Goal: Task Accomplishment & Management: Use online tool/utility

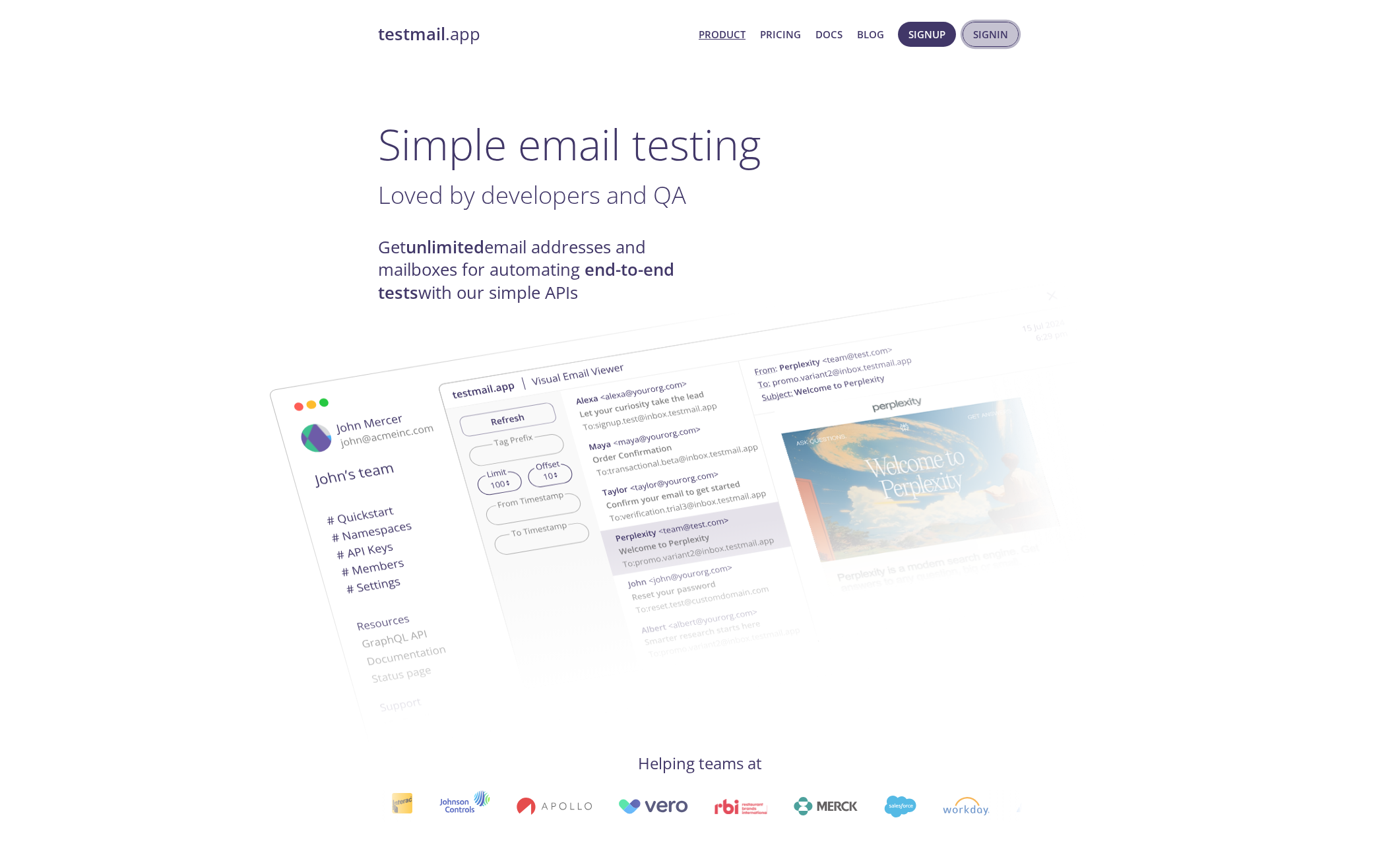
click at [994, 30] on span "Signin" at bounding box center [991, 34] width 35 height 18
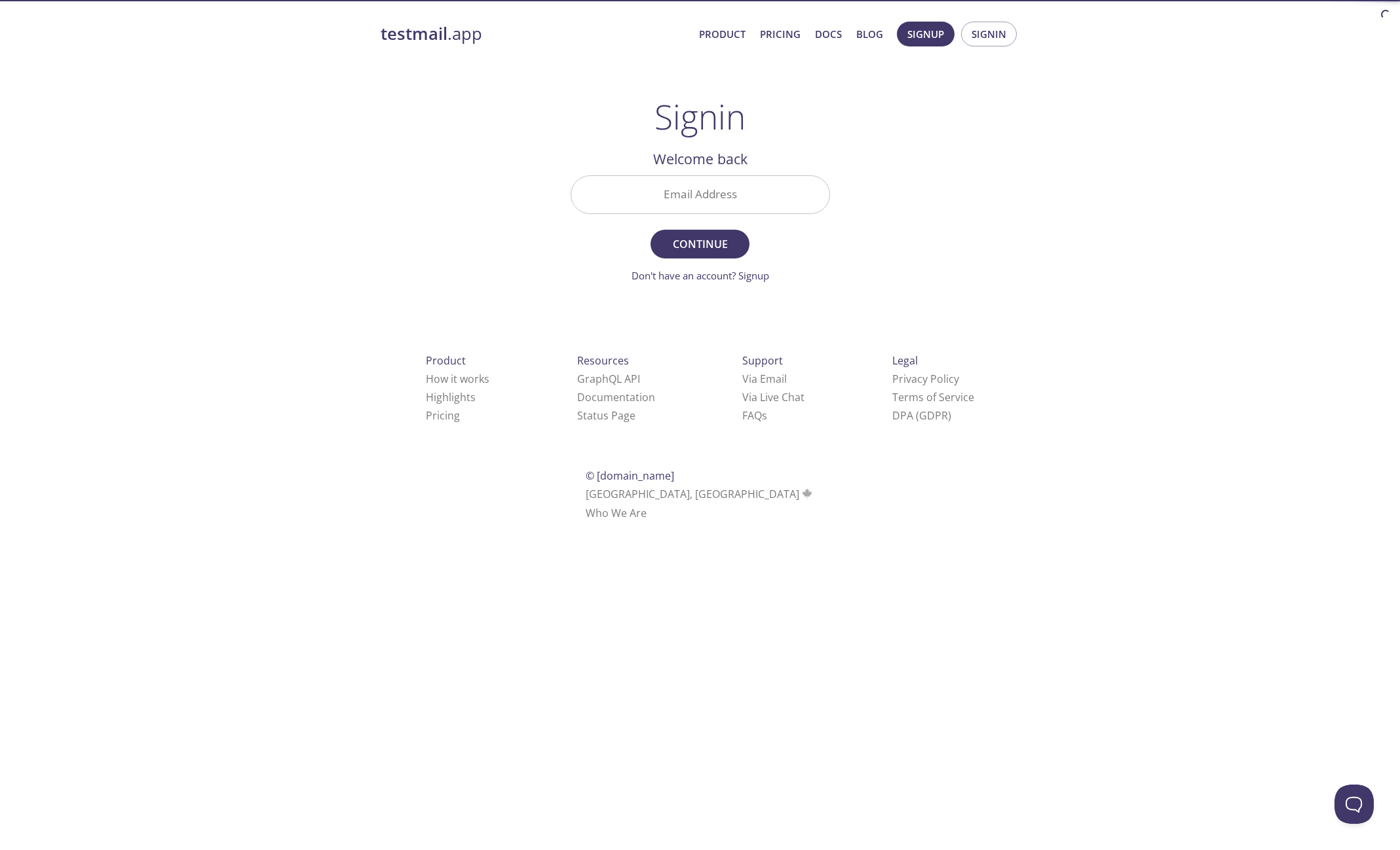
click at [703, 178] on input "Email Address" at bounding box center [700, 194] width 258 height 38
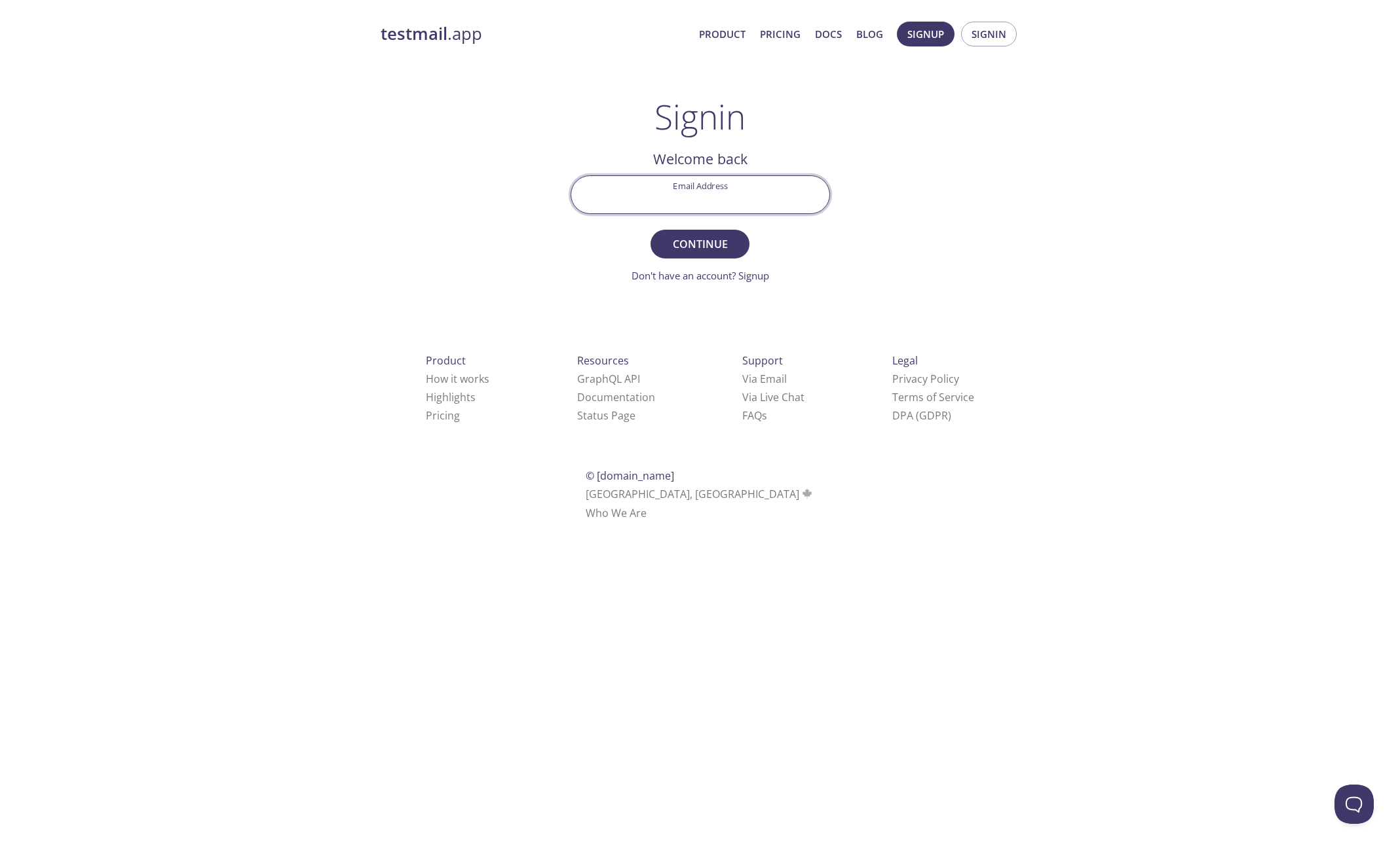
type input "[EMAIL_ADDRESS][DOMAIN_NAME]"
click at [710, 233] on button "Continue" at bounding box center [700, 244] width 98 height 29
click at [694, 248] on span "Signin" at bounding box center [699, 244] width 69 height 18
click at [679, 205] on input "Signin Security Code Required" at bounding box center [700, 194] width 258 height 38
paste input "BDD8PD4"
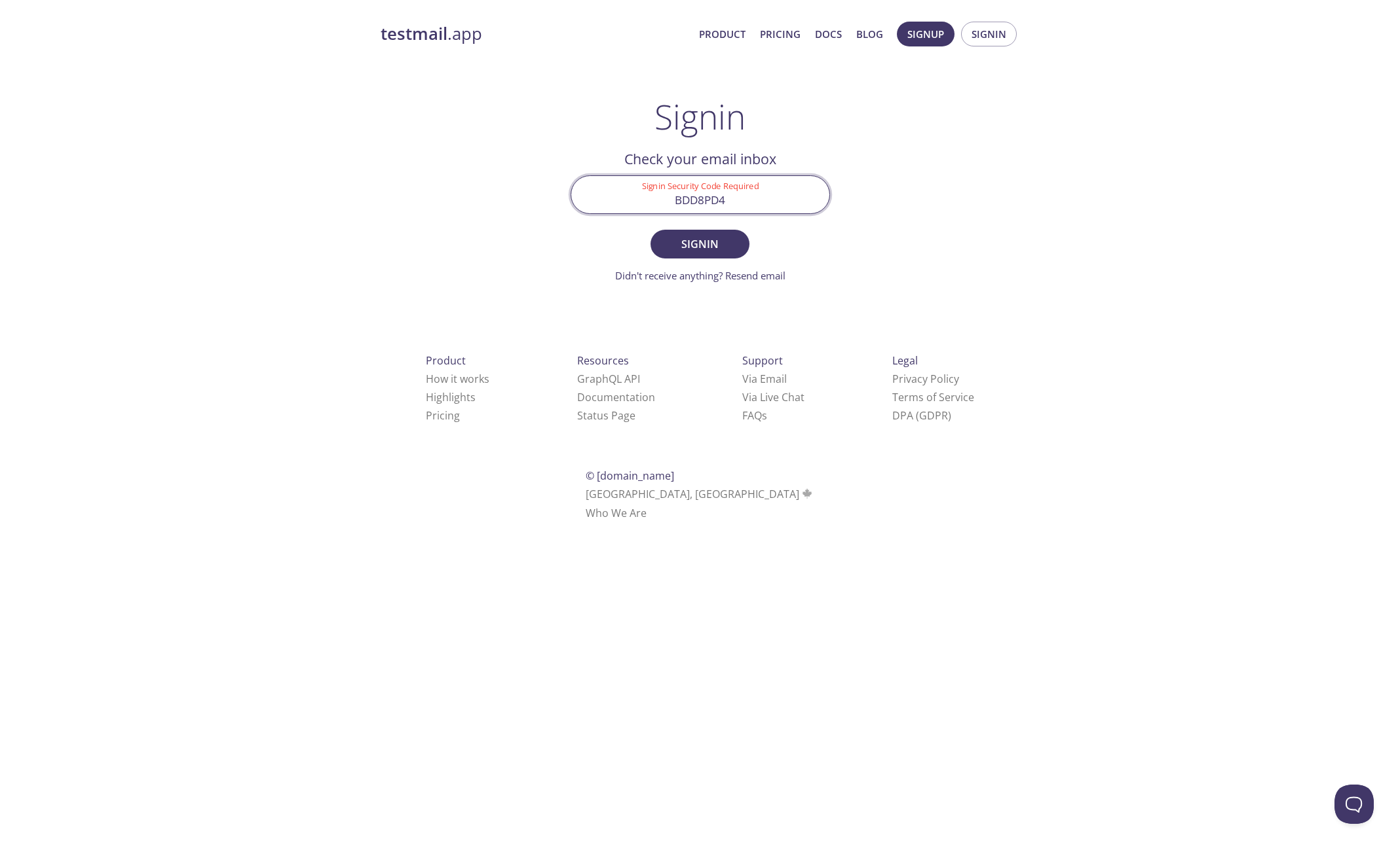
type input "BDD8PD4"
click at [737, 224] on form "Signin Security Code Required BDD8PD4 Signin Didn't receive anything? Resend em…" at bounding box center [700, 229] width 260 height 108
click at [735, 230] on button "Signin" at bounding box center [700, 244] width 98 height 29
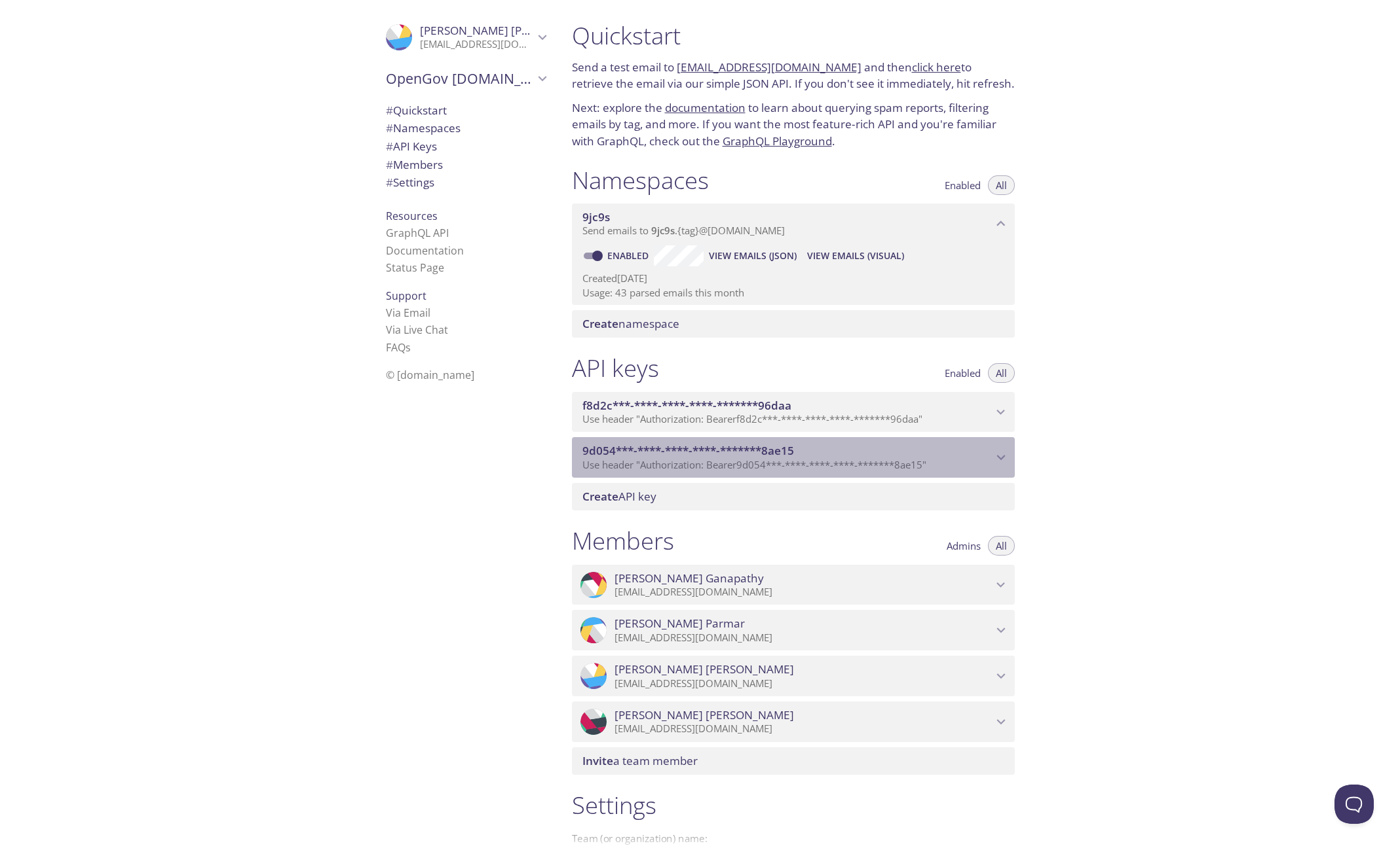
click at [1007, 448] on div "9d054***-****-****-****-*******8ae15 Use header "Authorization: Bearer 9d054***…" at bounding box center [793, 457] width 443 height 40
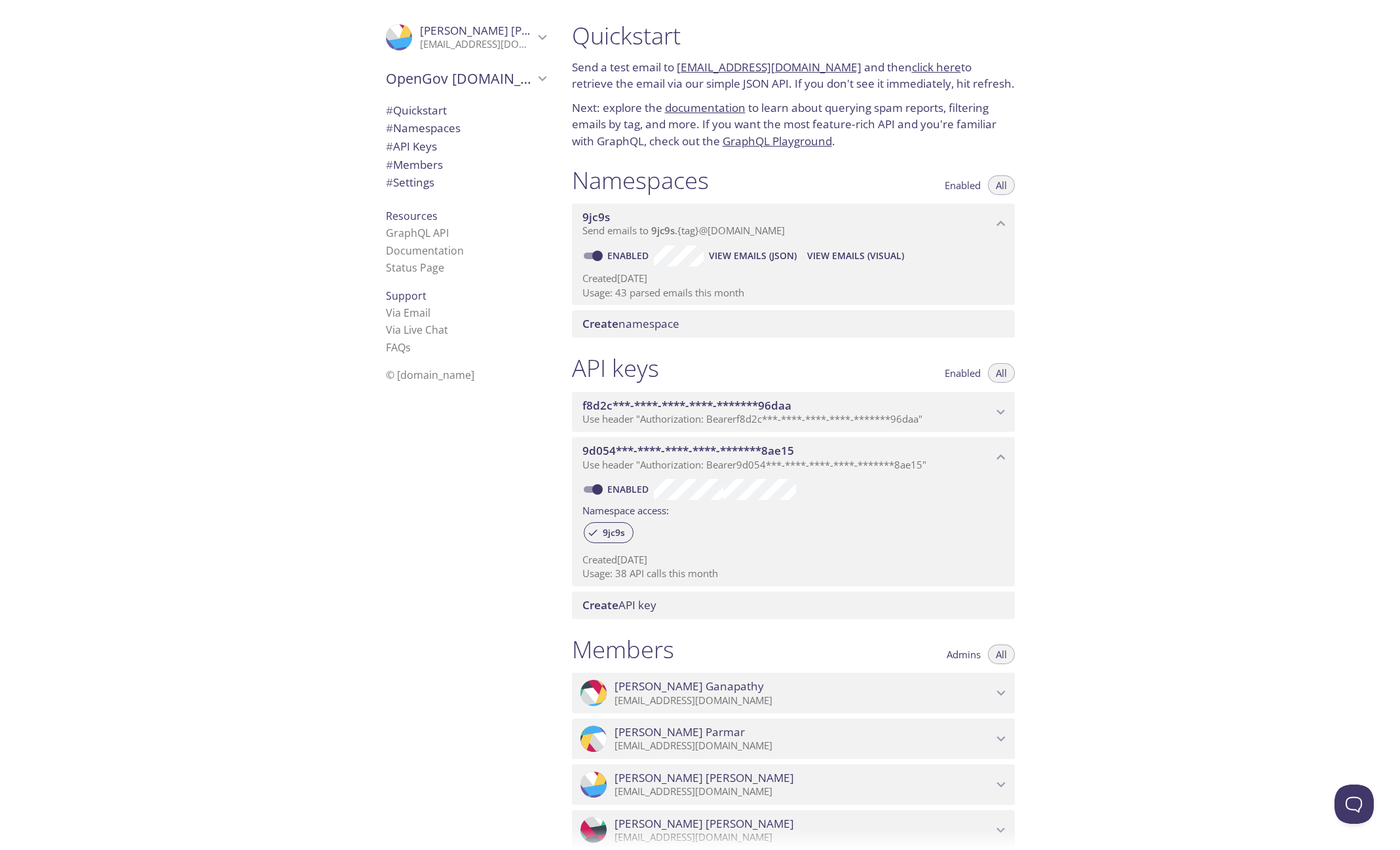
click at [1203, 480] on div "Quickstart Send a test email to [EMAIL_ADDRESS][DOMAIN_NAME] and then click her…" at bounding box center [981, 425] width 839 height 850
click at [999, 409] on icon "f8d2c***-****-****-****-*******96daa API key" at bounding box center [1001, 412] width 17 height 17
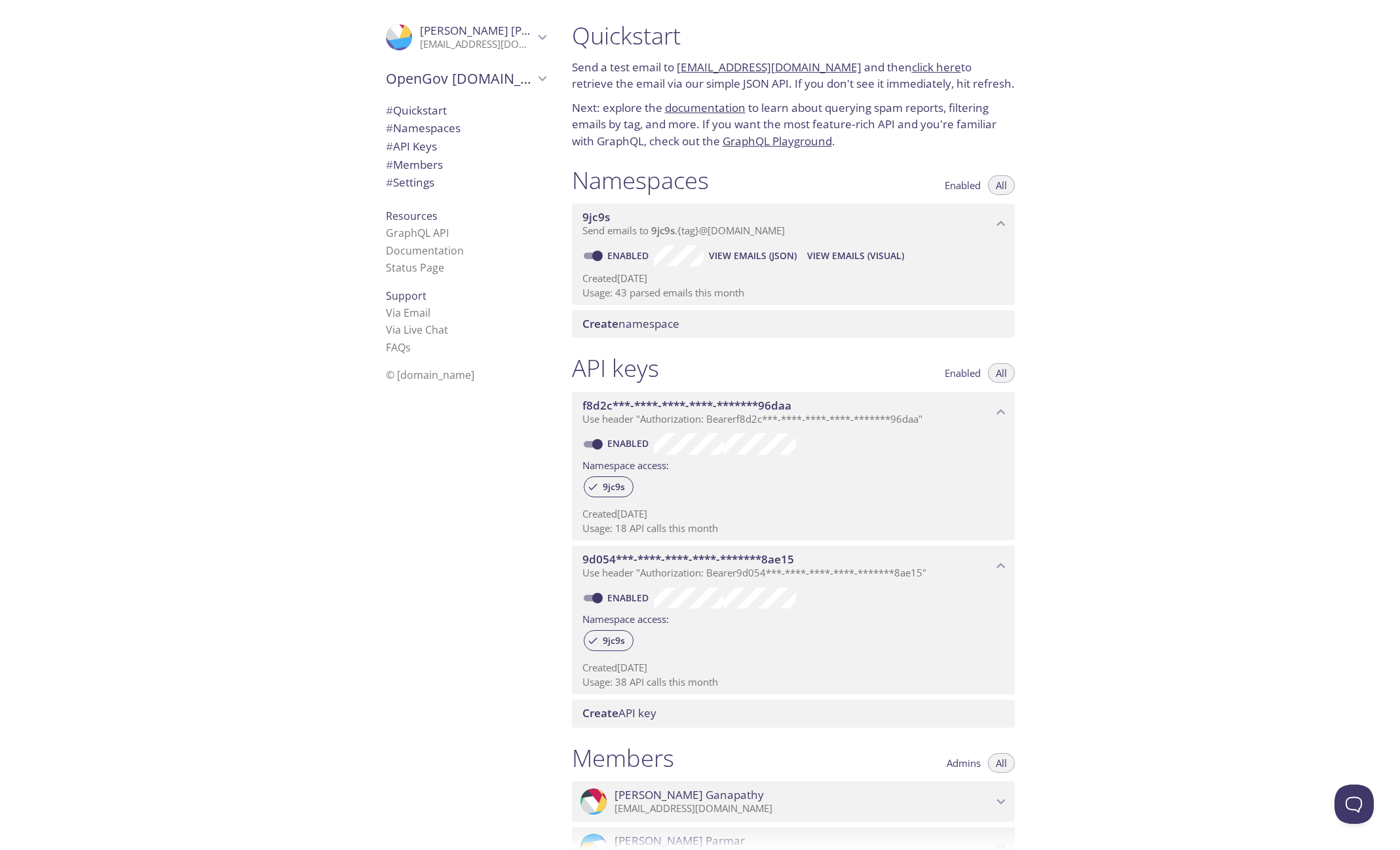
click at [1234, 406] on div "Quickstart Send a test email to [EMAIL_ADDRESS][DOMAIN_NAME] and then click her…" at bounding box center [981, 425] width 839 height 850
click at [1154, 483] on div "Quickstart Send a test email to [EMAIL_ADDRESS][DOMAIN_NAME] and then click her…" at bounding box center [981, 425] width 839 height 850
